Goal: Task Accomplishment & Management: Complete application form

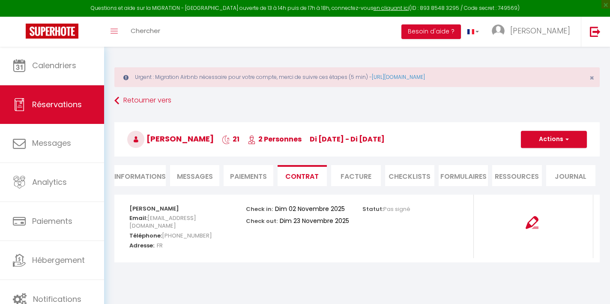
click at [117, 176] on li "Informations" at bounding box center [139, 175] width 51 height 21
select select
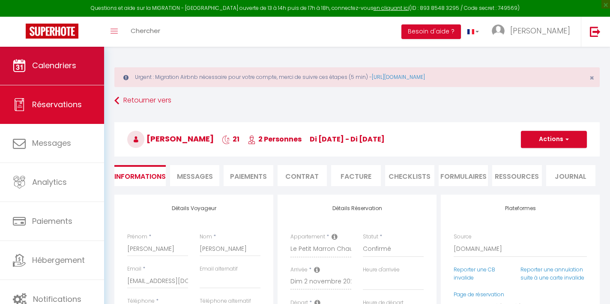
click at [49, 70] on span "Calendriers" at bounding box center [54, 65] width 44 height 11
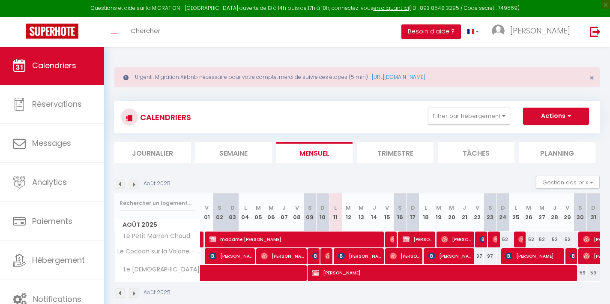
click at [49, 70] on span "Calendriers" at bounding box center [54, 65] width 44 height 11
click at [135, 184] on img at bounding box center [133, 184] width 9 height 9
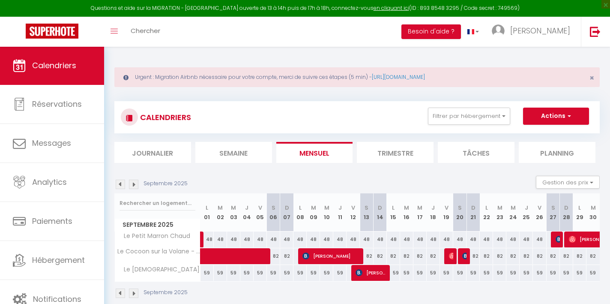
click at [135, 184] on img at bounding box center [133, 184] width 9 height 9
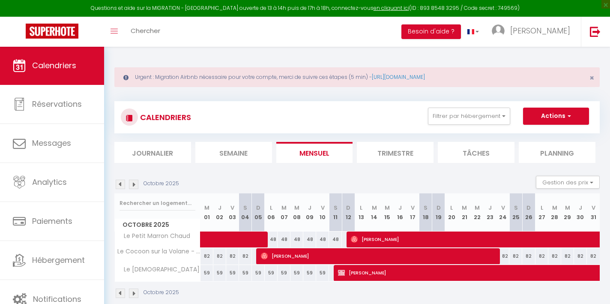
click at [135, 184] on img at bounding box center [133, 184] width 9 height 9
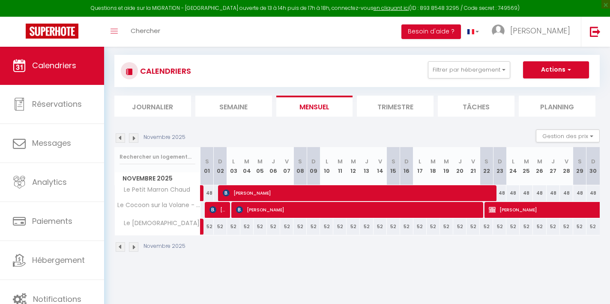
scroll to position [46, 0]
click at [119, 250] on img at bounding box center [120, 246] width 9 height 9
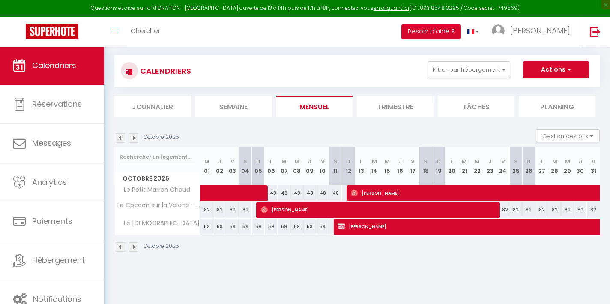
click at [119, 250] on img at bounding box center [120, 246] width 9 height 9
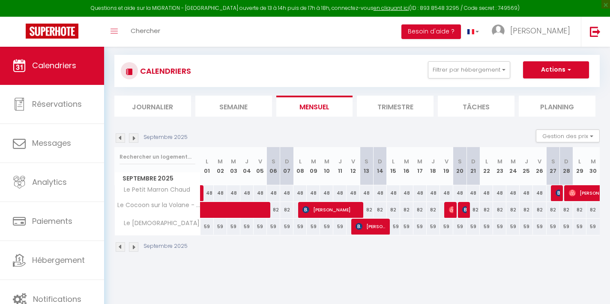
click at [120, 249] on img at bounding box center [120, 246] width 9 height 9
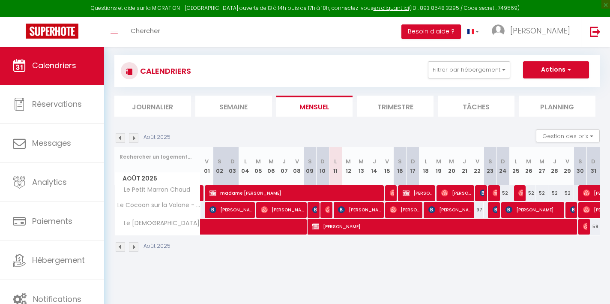
click at [121, 244] on img at bounding box center [120, 246] width 9 height 9
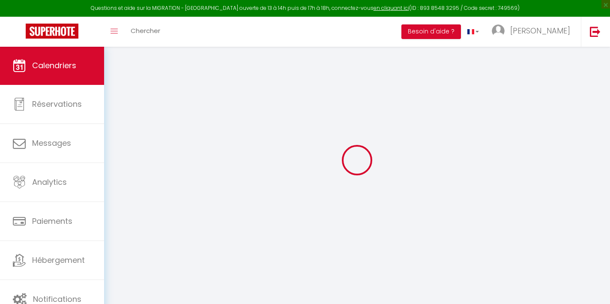
click at [121, 244] on div at bounding box center [357, 160] width 486 height 227
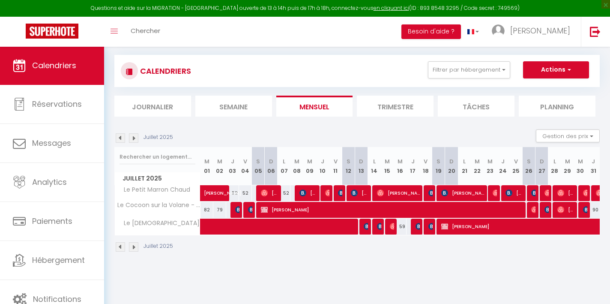
click at [121, 244] on img at bounding box center [120, 246] width 9 height 9
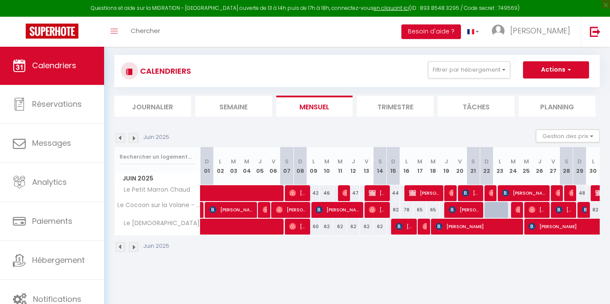
click at [121, 244] on img at bounding box center [120, 246] width 9 height 9
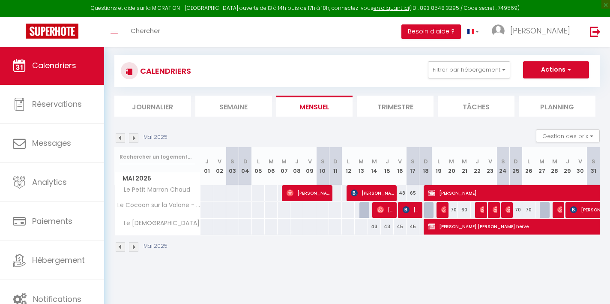
click at [131, 247] on img at bounding box center [133, 246] width 9 height 9
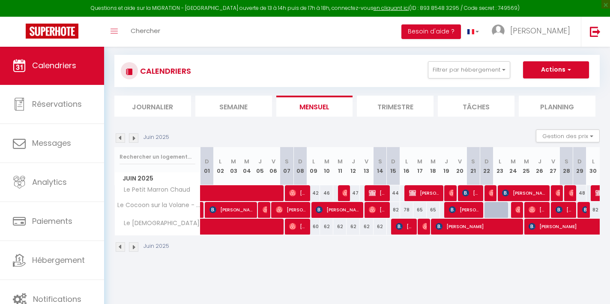
click at [131, 247] on img at bounding box center [133, 246] width 9 height 9
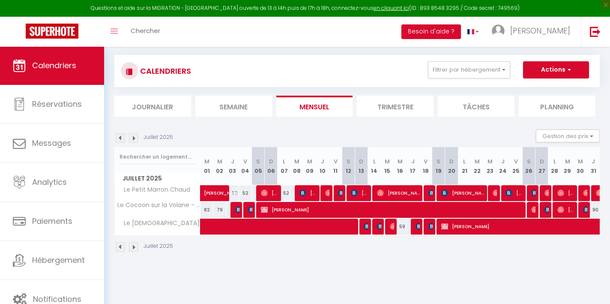
click at [131, 247] on img at bounding box center [133, 246] width 9 height 9
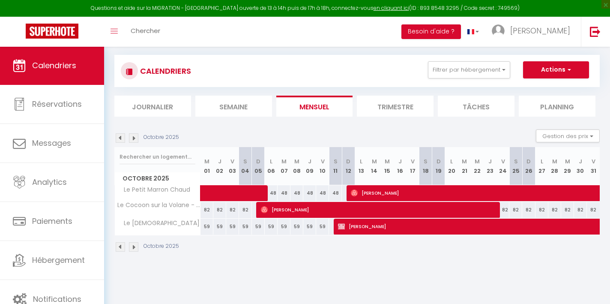
click at [131, 247] on img at bounding box center [133, 246] width 9 height 9
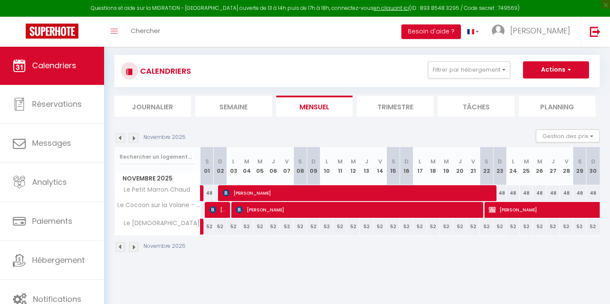
click at [131, 247] on img at bounding box center [133, 246] width 9 height 9
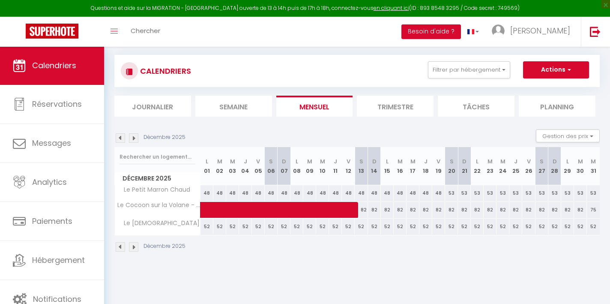
click at [123, 246] on img at bounding box center [120, 246] width 9 height 9
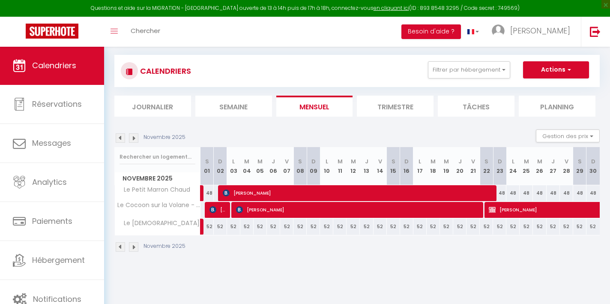
click at [277, 189] on span "[PERSON_NAME]" at bounding box center [358, 193] width 270 height 16
select select "OK"
select select "KO"
select select "0"
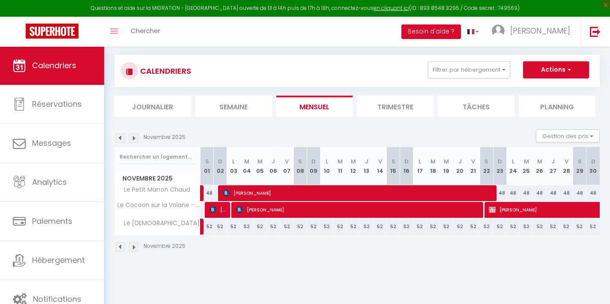
select select "1"
select select
select select "45959"
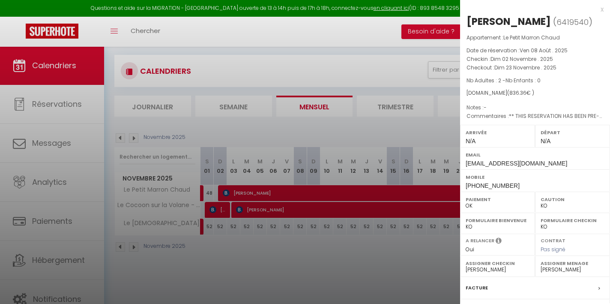
click at [387, 142] on div at bounding box center [305, 152] width 610 height 304
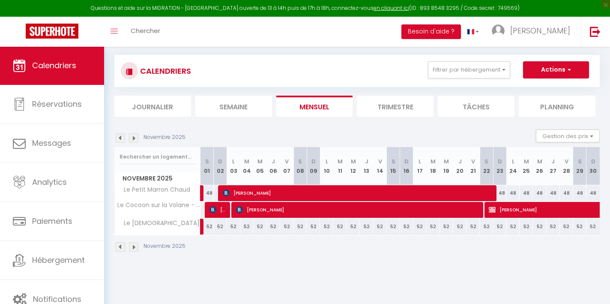
click at [120, 249] on img at bounding box center [120, 246] width 9 height 9
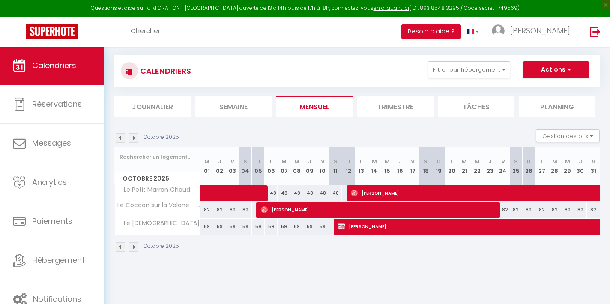
click at [373, 224] on span "[PERSON_NAME]" at bounding box center [545, 226] width 414 height 16
select select
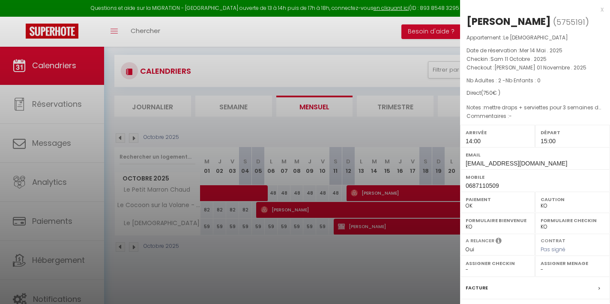
click at [304, 251] on div at bounding box center [305, 152] width 610 height 304
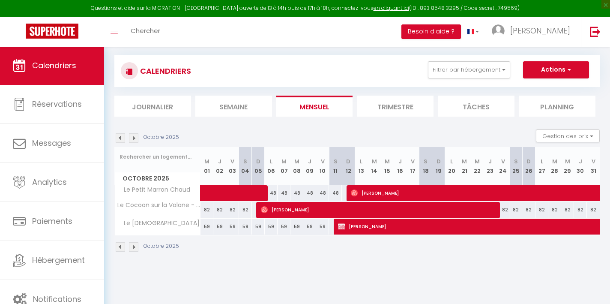
click at [133, 247] on img at bounding box center [133, 246] width 9 height 9
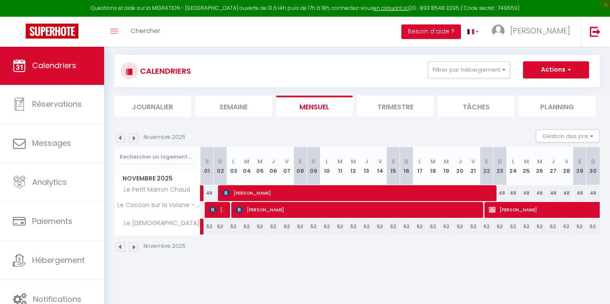
click at [450, 192] on span "[PERSON_NAME]" at bounding box center [358, 193] width 270 height 16
select select "45959"
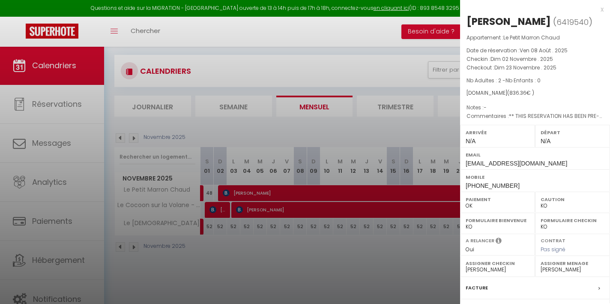
click at [419, 127] on div at bounding box center [305, 152] width 610 height 304
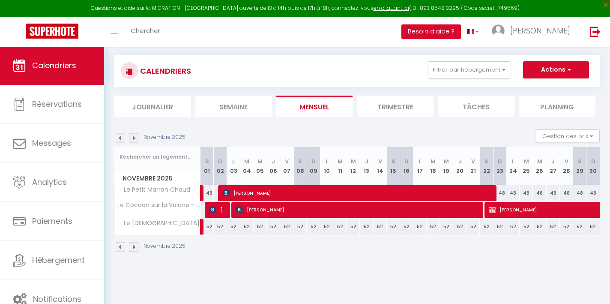
click at [313, 195] on span "[PERSON_NAME]" at bounding box center [358, 193] width 270 height 16
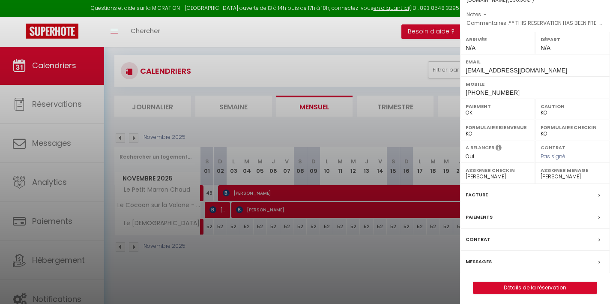
click at [405, 282] on div at bounding box center [305, 152] width 610 height 304
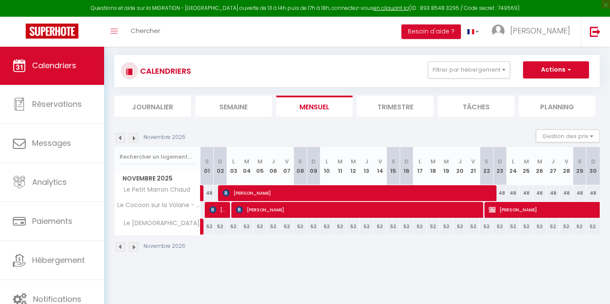
click at [219, 225] on div "52" at bounding box center [220, 227] width 13 height 16
type input "52"
type input "Dim 02 Novembre 2025"
type input "Lun 03 Novembre 2025"
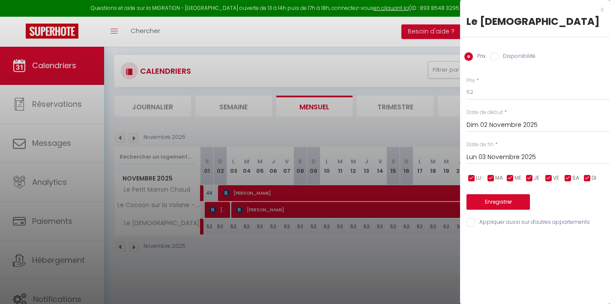
click at [333, 129] on div at bounding box center [305, 152] width 610 height 304
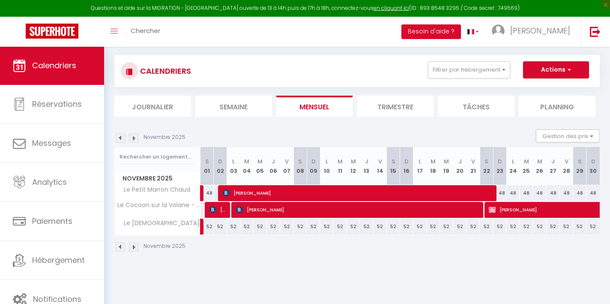
click at [580, 74] on button "Actions" at bounding box center [556, 69] width 66 height 17
click at [567, 89] on link "Nouvelle réservation" at bounding box center [547, 89] width 75 height 13
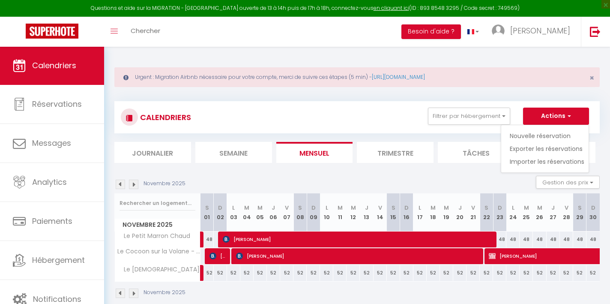
select select
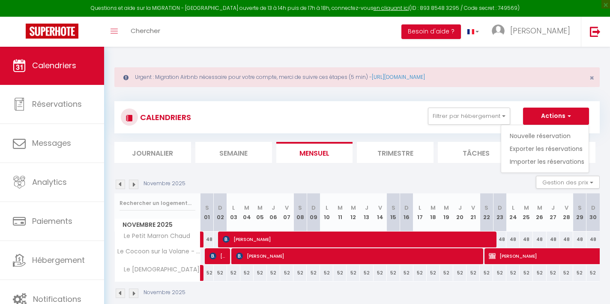
select select
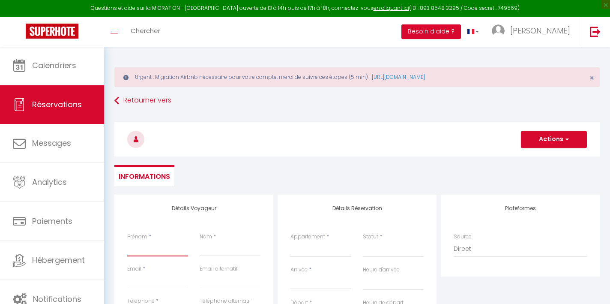
type input "s"
select select
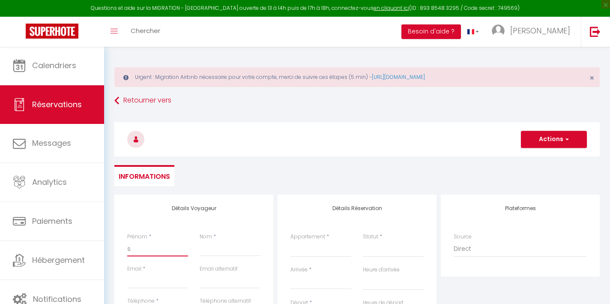
select select
checkbox input "false"
type input "sy"
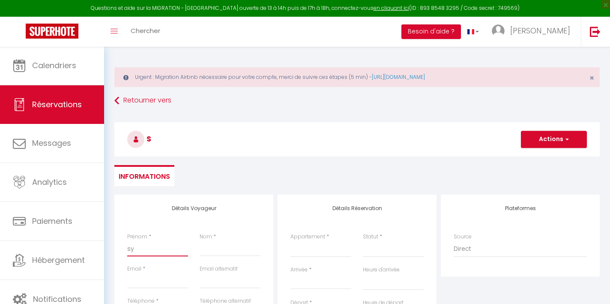
select select
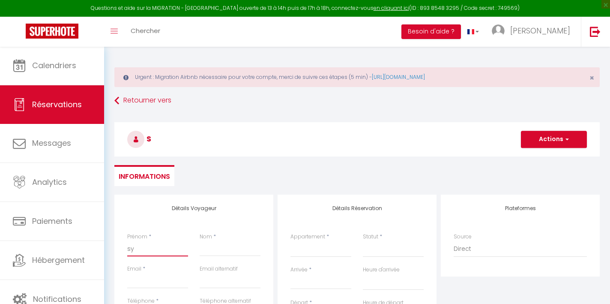
select select
checkbox input "false"
type input "syl"
select select
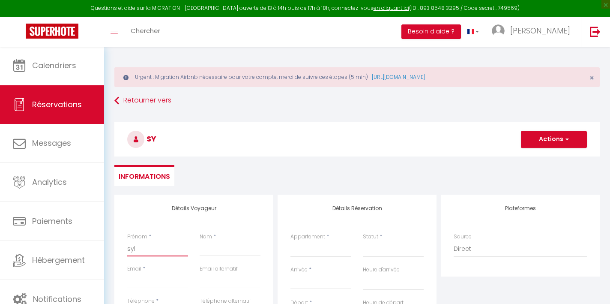
select select
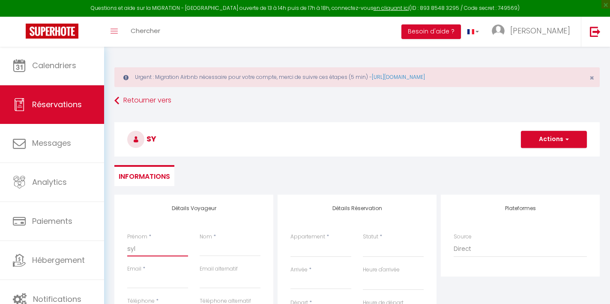
select select
checkbox input "false"
type input "sylv"
select select
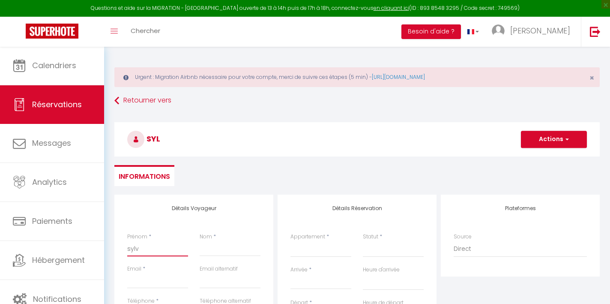
select select
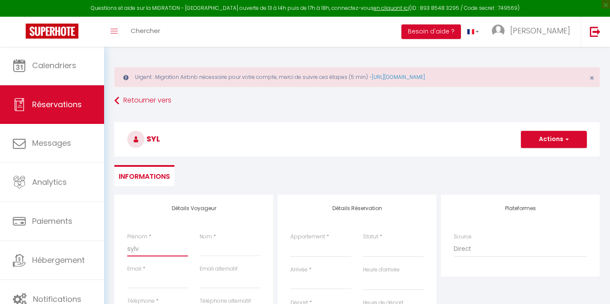
checkbox input "false"
type input "sylvi"
select select
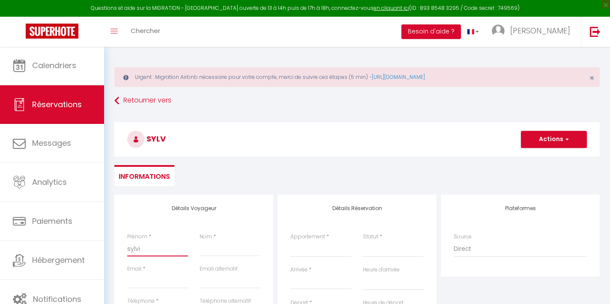
select select
checkbox input "false"
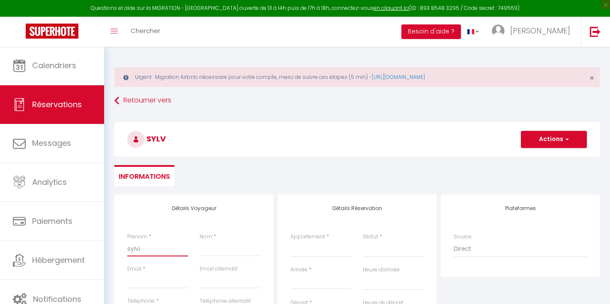
type input "[PERSON_NAME]"
select select
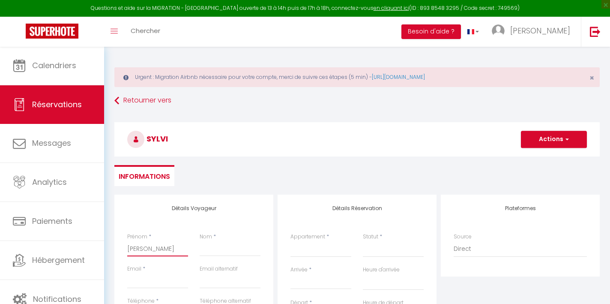
select select
checkbox input "false"
type input "[PERSON_NAME]"
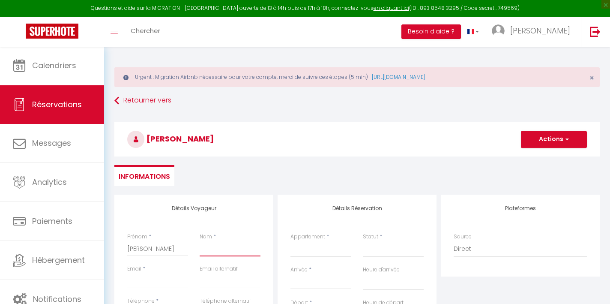
type input "a"
select select
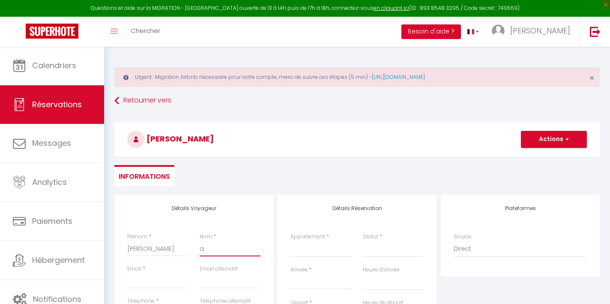
select select
checkbox input "false"
type input "au"
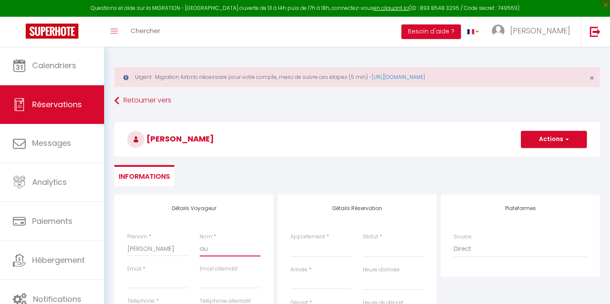
select select
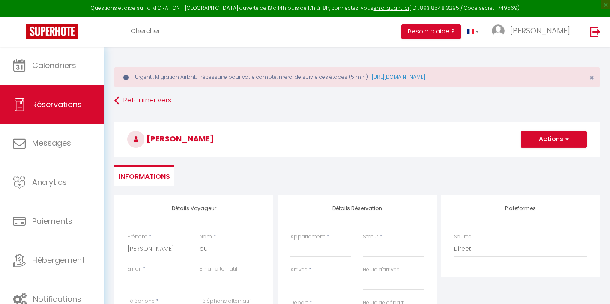
select select
checkbox input "false"
type input "aug"
select select
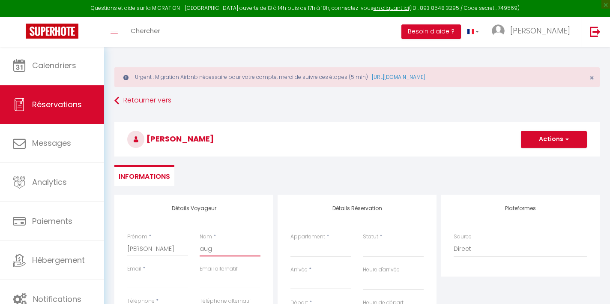
select select
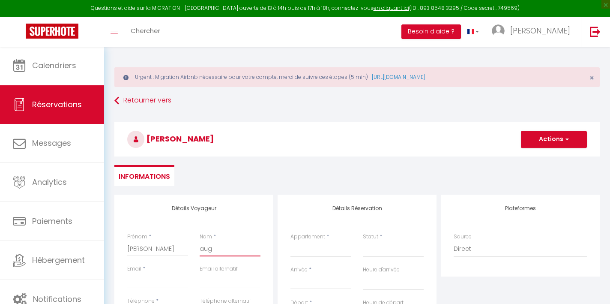
select select
checkbox input "false"
type input "augu"
select select
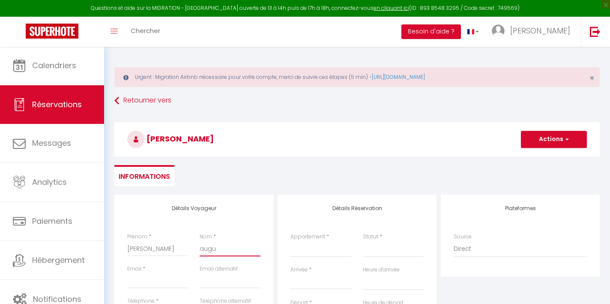
select select
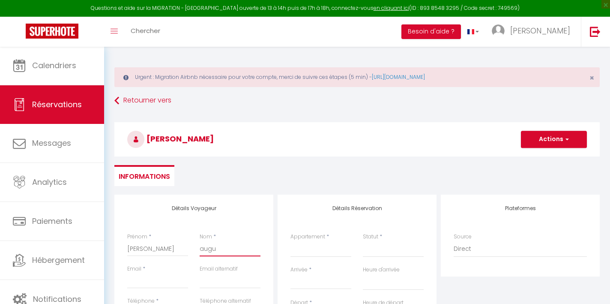
checkbox input "false"
type input "augus"
select select
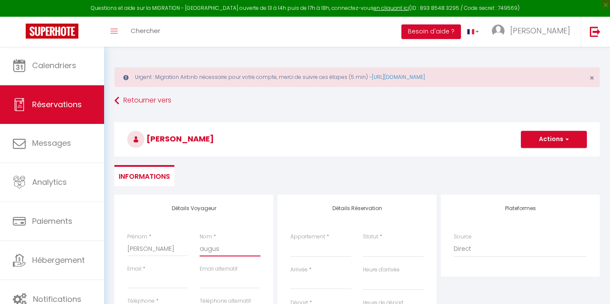
select select
checkbox input "false"
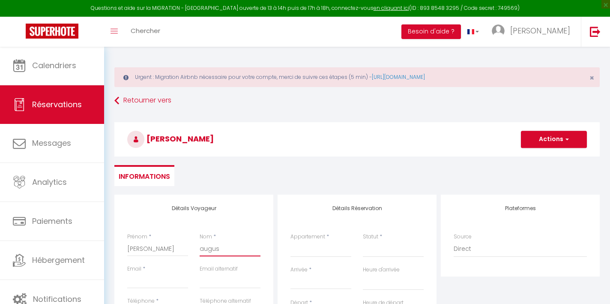
type input "august"
select select
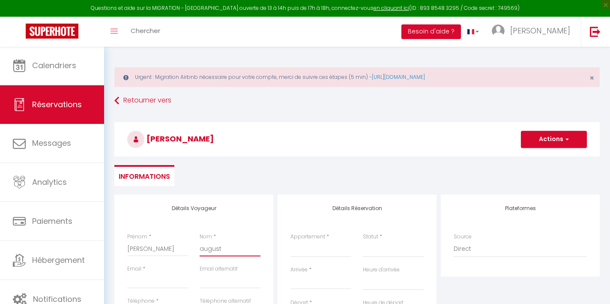
select select
checkbox input "false"
type input "[PERSON_NAME]"
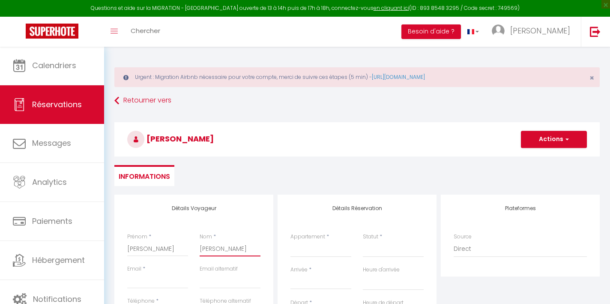
select select
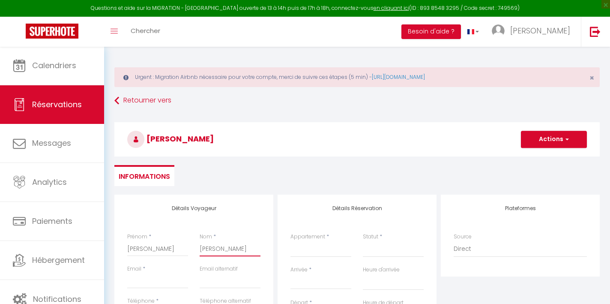
select select
checkbox input "false"
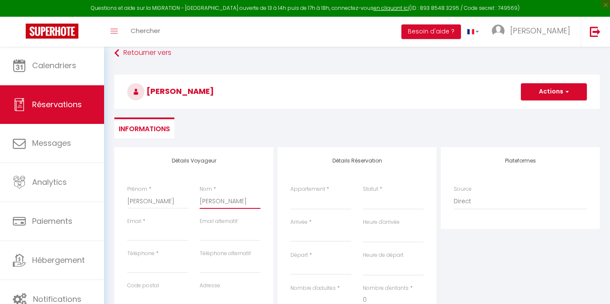
scroll to position [60, 0]
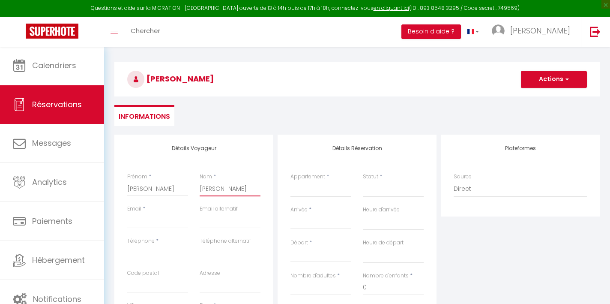
type input "[PERSON_NAME]"
type input "a"
select select
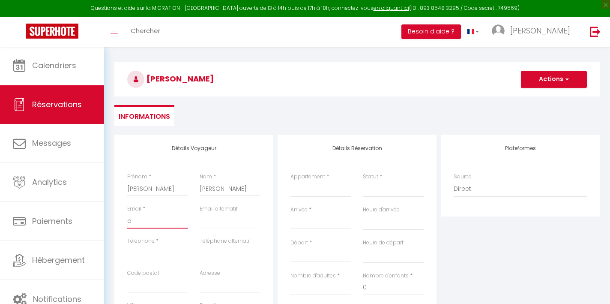
select select
checkbox input "false"
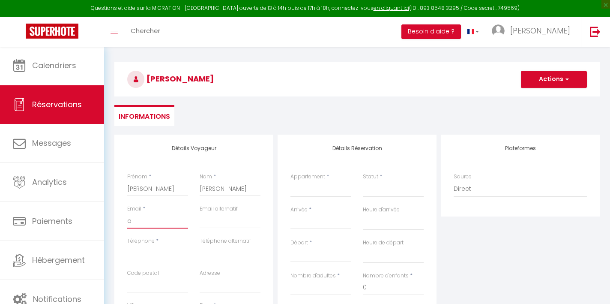
type input "au"
select select
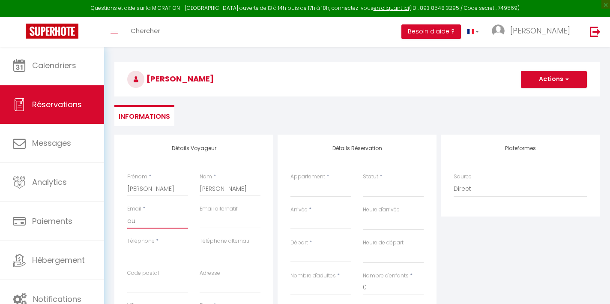
select select
checkbox input "false"
type input "aug"
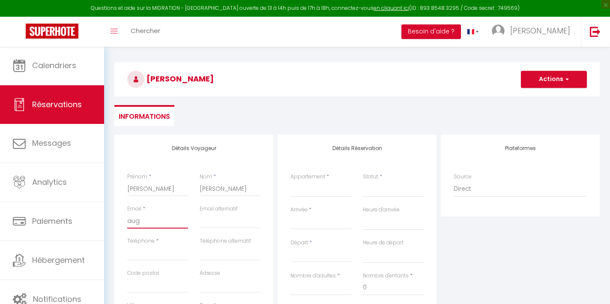
select select
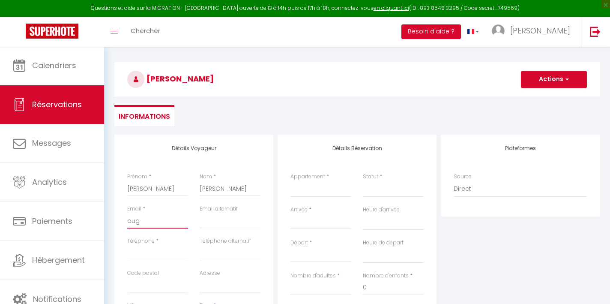
select select
checkbox input "false"
type input "augs"
select select
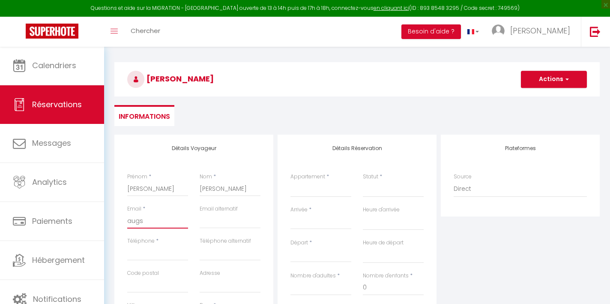
select select
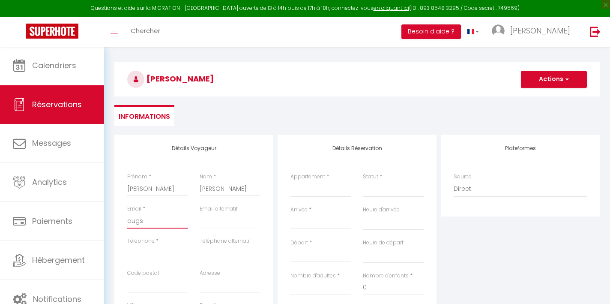
select select
checkbox input "false"
type input "augsy"
select select
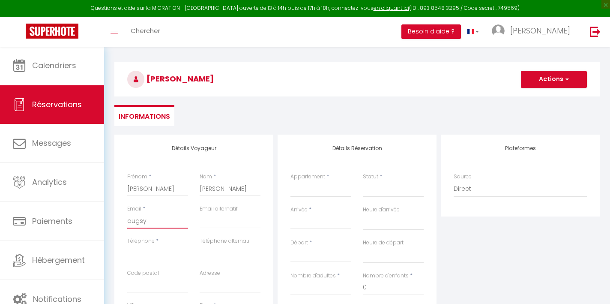
select select
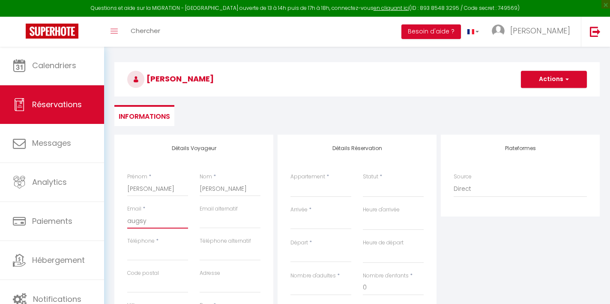
checkbox input "false"
type input "augsyl"
select select
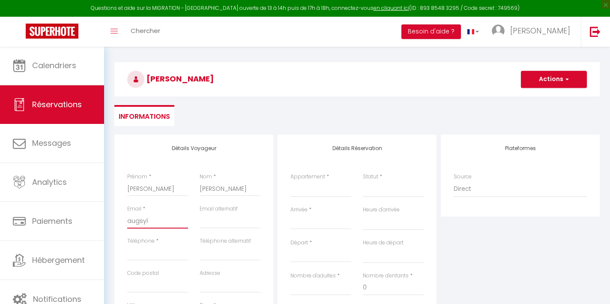
select select
checkbox input "false"
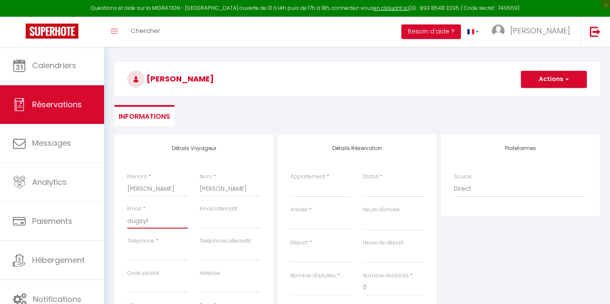
type input "augsylv"
select select
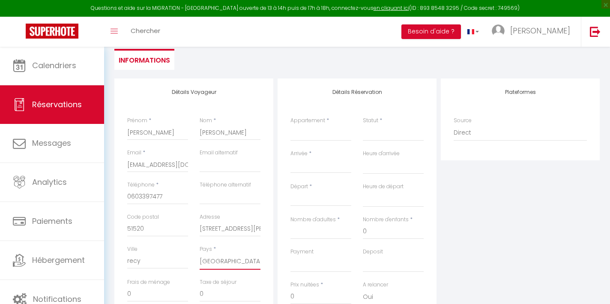
scroll to position [115, 0]
click at [305, 165] on input "Arrivée" at bounding box center [321, 167] width 61 height 11
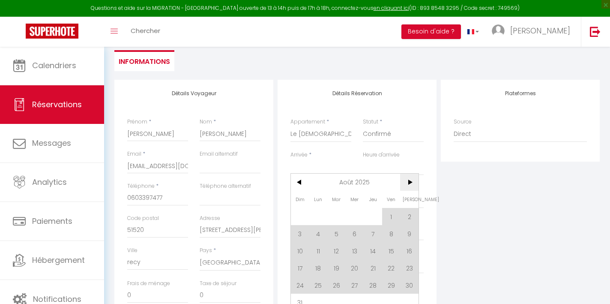
click at [410, 180] on span ">" at bounding box center [409, 182] width 18 height 17
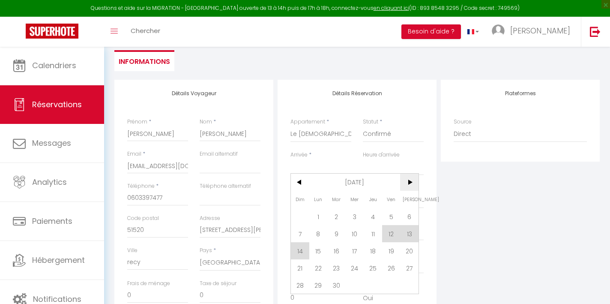
click at [410, 180] on span ">" at bounding box center [409, 182] width 18 height 17
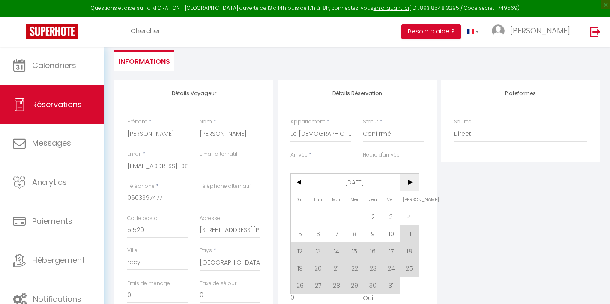
click at [410, 180] on span ">" at bounding box center [409, 182] width 18 height 17
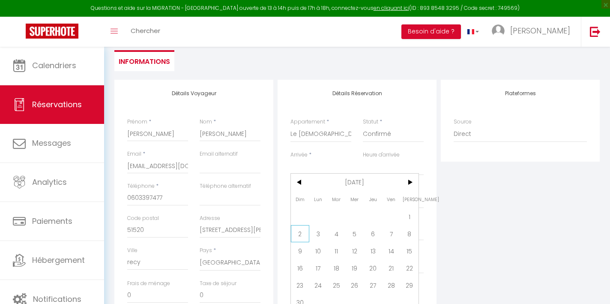
click at [295, 233] on span "2" at bounding box center [300, 233] width 18 height 17
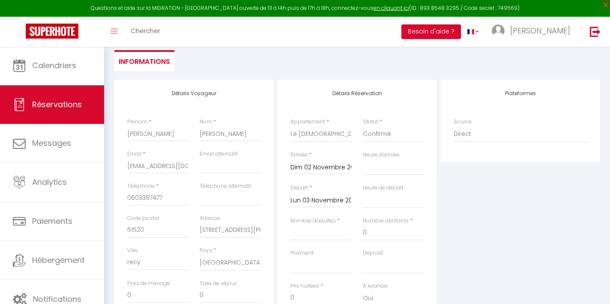
click at [316, 201] on input "Lun 03 Novembre 2025" at bounding box center [321, 200] width 61 height 11
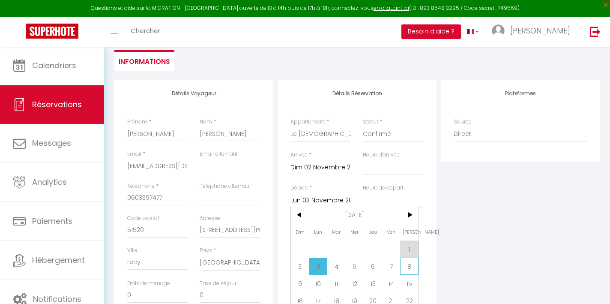
click at [408, 270] on span "8" at bounding box center [409, 266] width 18 height 17
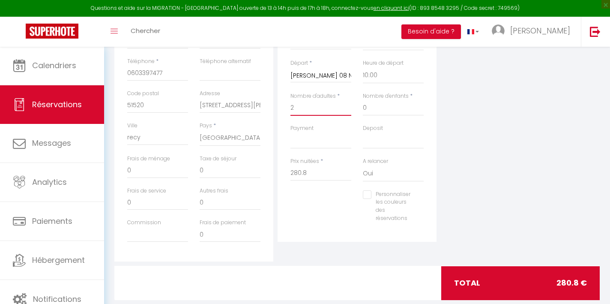
scroll to position [240, 0]
click at [302, 171] on input "280.8" at bounding box center [321, 172] width 61 height 15
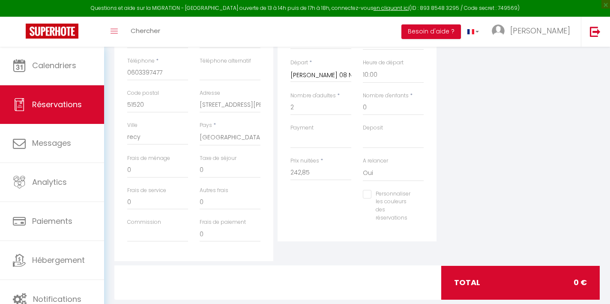
click at [306, 199] on div "Personnaliser les couleurs des réservations #D7092E" at bounding box center [357, 210] width 144 height 41
click at [348, 227] on div "Détails Réservation Appartement * Le Petit [PERSON_NAME] Chaud Le Cocoon sur la…" at bounding box center [357, 98] width 159 height 287
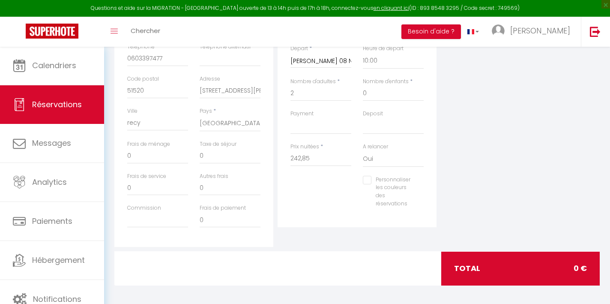
scroll to position [254, 0]
click at [572, 268] on div "total 0 €" at bounding box center [520, 268] width 159 height 33
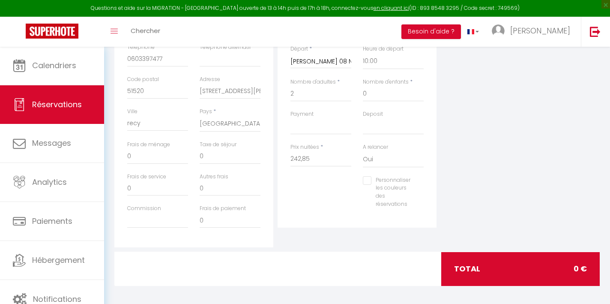
click at [282, 221] on div "Détails Réservation Appartement * Le Petit [PERSON_NAME] Chaud Le Cocoon sur la…" at bounding box center [357, 84] width 159 height 287
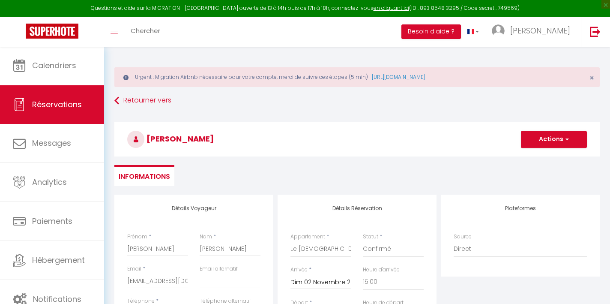
scroll to position [0, 0]
click at [547, 139] on button "Actions" at bounding box center [554, 139] width 66 height 17
click at [542, 156] on link "Enregistrer" at bounding box center [546, 158] width 68 height 11
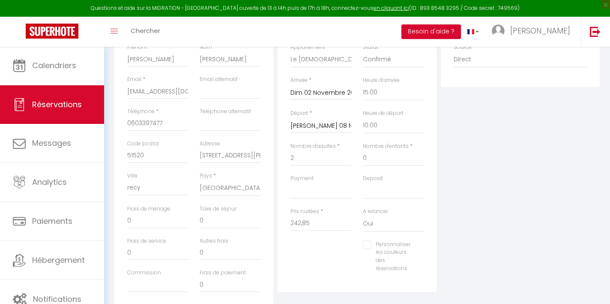
scroll to position [190, 0]
click at [325, 215] on input "242,85" at bounding box center [321, 222] width 61 height 15
click at [315, 221] on input "242,85" at bounding box center [321, 222] width 61 height 15
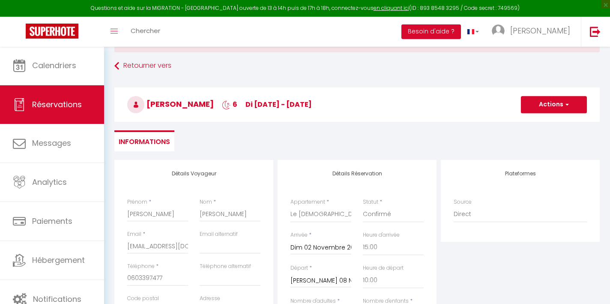
scroll to position [0, 0]
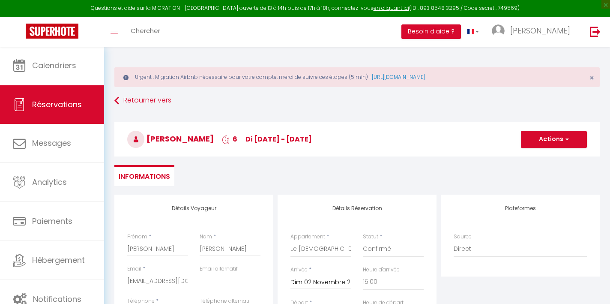
click at [568, 142] on span "button" at bounding box center [566, 139] width 5 height 8
click at [558, 156] on link "Enregistrer" at bounding box center [546, 158] width 68 height 11
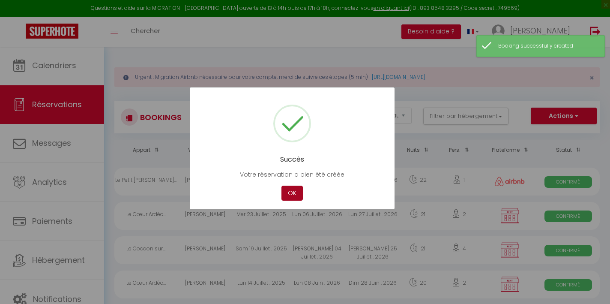
click at [295, 191] on button "OK" at bounding box center [292, 193] width 21 height 15
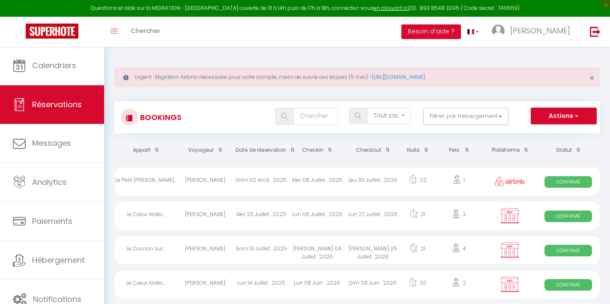
click at [569, 112] on button "Actions" at bounding box center [564, 116] width 66 height 17
click at [557, 135] on link "Nouvelle Réservation" at bounding box center [551, 134] width 92 height 11
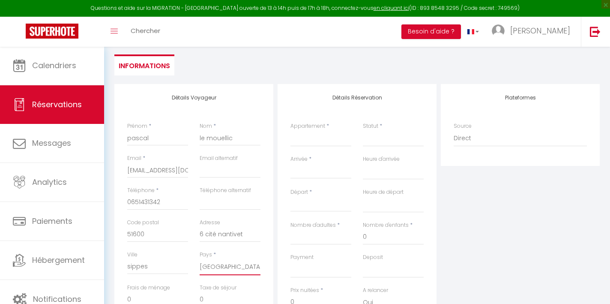
scroll to position [108, 0]
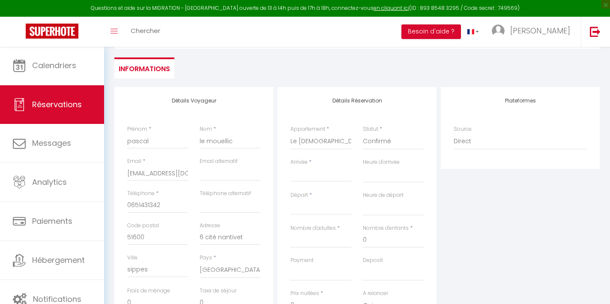
click at [323, 174] on input "Arrivée" at bounding box center [321, 174] width 61 height 11
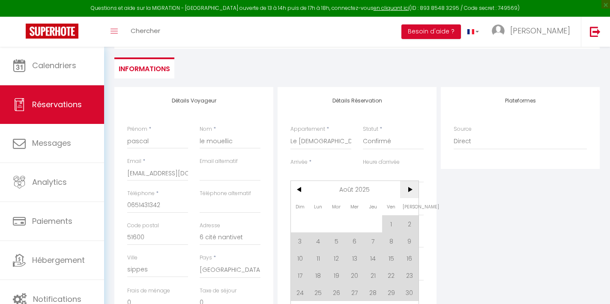
click at [405, 193] on span ">" at bounding box center [409, 189] width 18 height 17
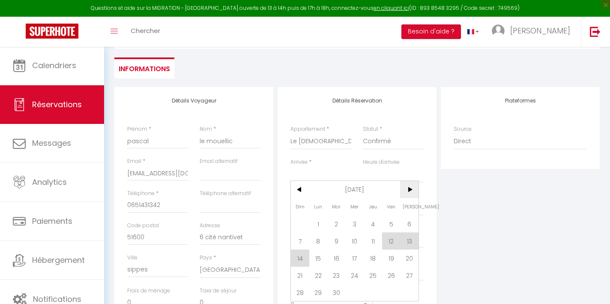
click at [405, 193] on span ">" at bounding box center [409, 189] width 18 height 17
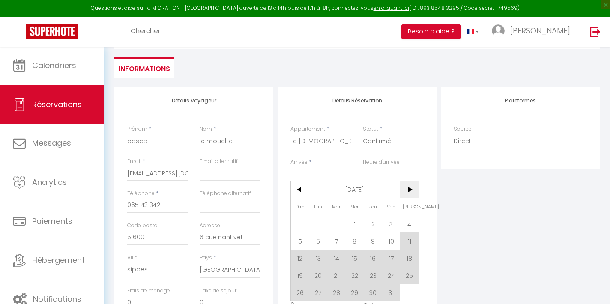
click at [405, 193] on span ">" at bounding box center [409, 189] width 18 height 17
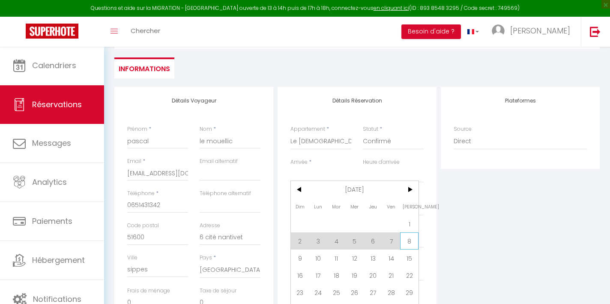
click at [405, 242] on span "8" at bounding box center [409, 240] width 18 height 17
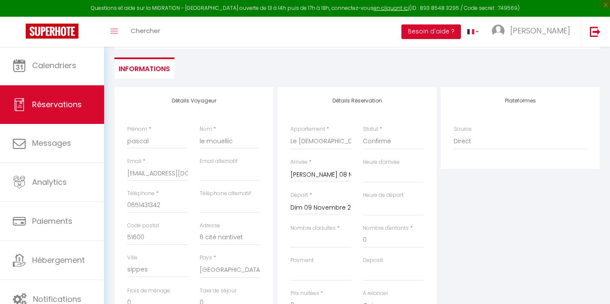
click at [313, 208] on input "Dim 09 Novembre 2025" at bounding box center [321, 207] width 61 height 11
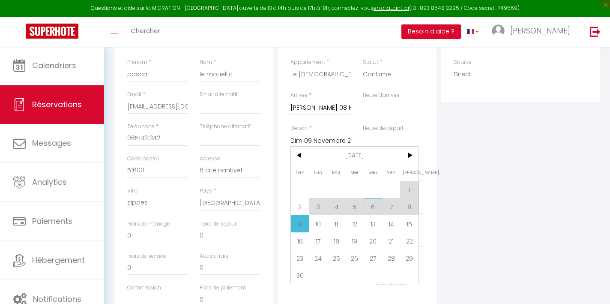
scroll to position [175, 0]
click at [300, 258] on span "23" at bounding box center [300, 257] width 18 height 17
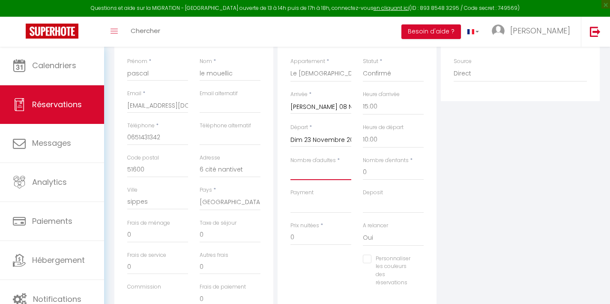
click at [325, 171] on input "Nombre d'adultes" at bounding box center [321, 172] width 61 height 15
click at [296, 234] on input "702" at bounding box center [321, 237] width 61 height 15
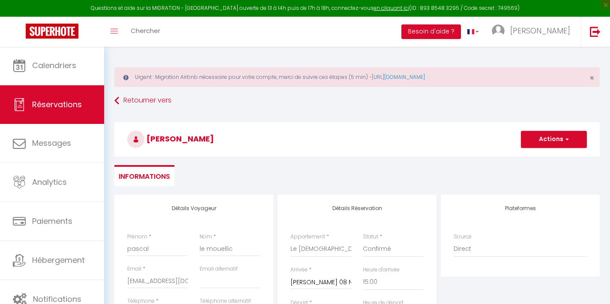
scroll to position [0, 0]
click at [554, 142] on button "Actions" at bounding box center [554, 139] width 66 height 17
click at [547, 157] on link "Enregistrer" at bounding box center [546, 158] width 68 height 11
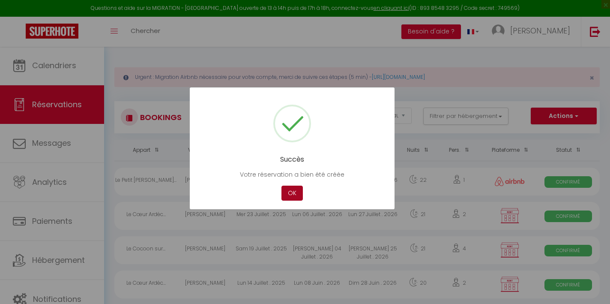
click at [291, 193] on button "OK" at bounding box center [292, 193] width 21 height 15
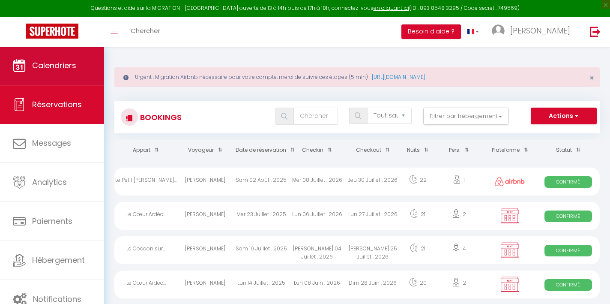
click at [77, 75] on link "Calendriers" at bounding box center [52, 65] width 104 height 39
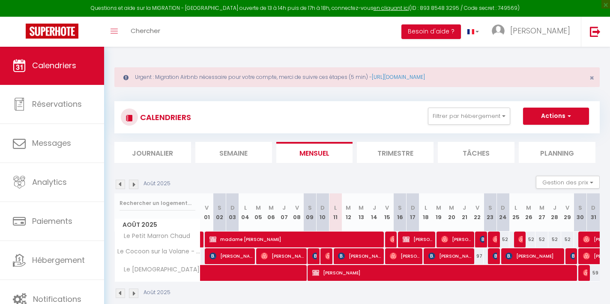
click at [135, 183] on img at bounding box center [133, 184] width 9 height 9
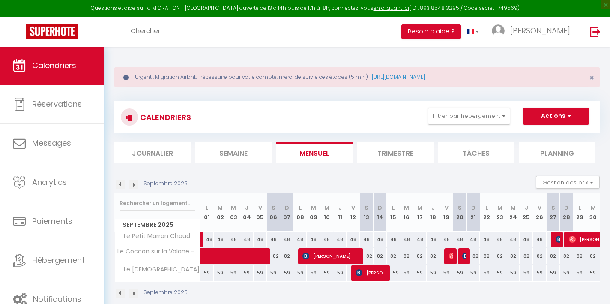
click at [135, 183] on img at bounding box center [133, 184] width 9 height 9
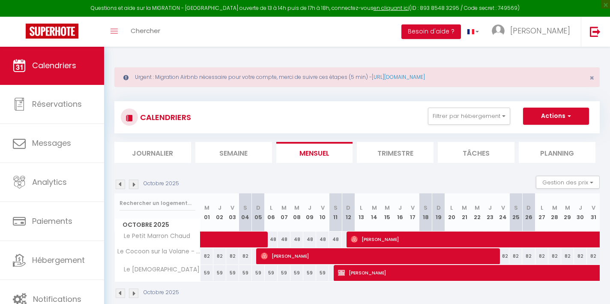
click at [135, 183] on img at bounding box center [133, 184] width 9 height 9
